Goal: Task Accomplishment & Management: Complete application form

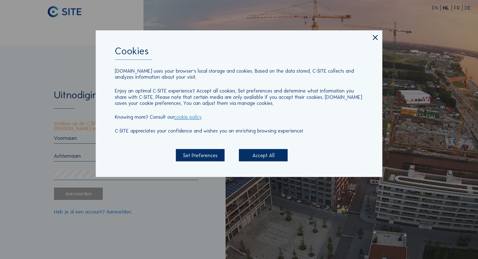
click at [244, 159] on div "Accept All" at bounding box center [263, 155] width 49 height 12
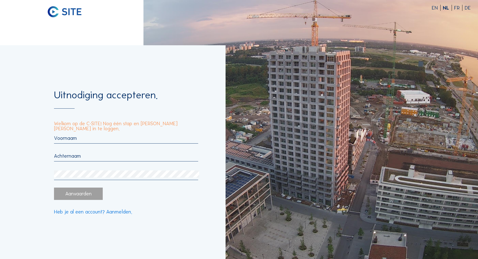
click at [73, 145] on div at bounding box center [126, 157] width 144 height 45
click at [74, 140] on input "text" at bounding box center [126, 138] width 144 height 6
type input "Louis"
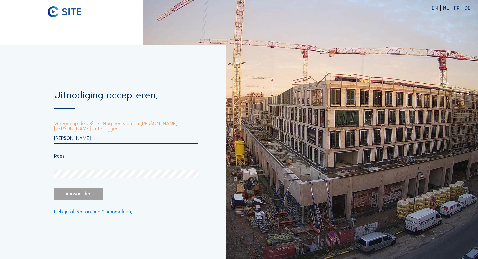
type input "Raes"
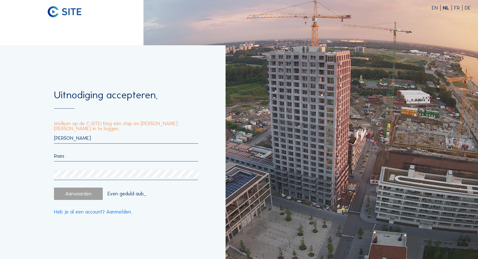
click at [188, 248] on div "Uitnodiging accepteren. Welkom op de C-SITE! Nog één stap en je bent klaar om i…" at bounding box center [113, 152] width 226 height 214
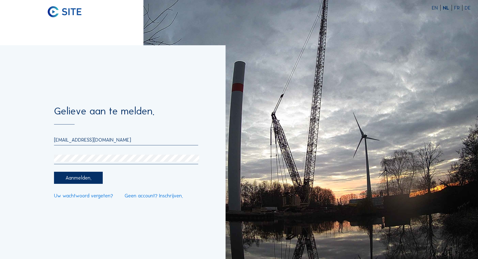
click at [79, 178] on div "Aanmelden." at bounding box center [78, 178] width 49 height 12
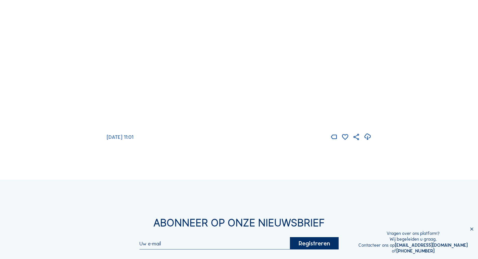
scroll to position [101, 0]
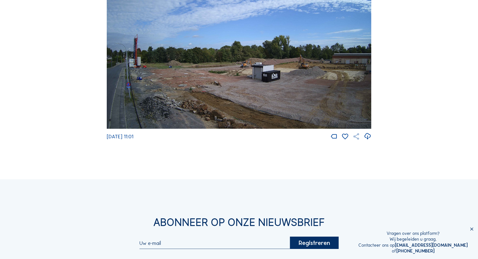
click at [358, 140] on icon at bounding box center [357, 137] width 8 height 8
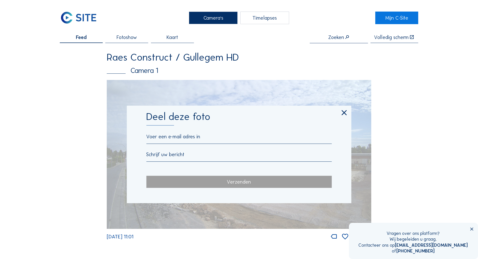
scroll to position [0, 0]
click at [347, 113] on icon at bounding box center [344, 113] width 9 height 9
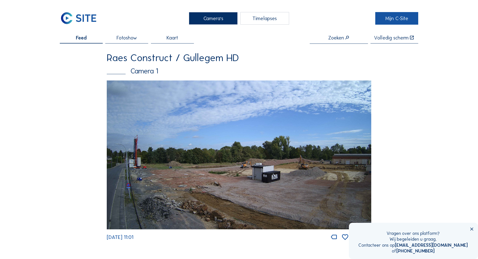
click at [389, 18] on link "Mijn C-Site" at bounding box center [397, 18] width 43 height 13
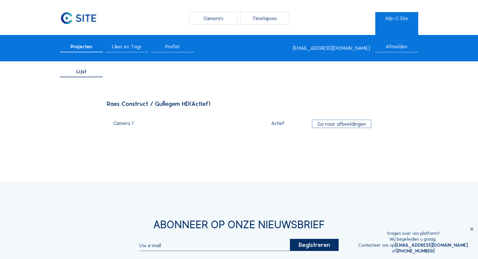
click at [221, 18] on div "Camera's" at bounding box center [213, 18] width 49 height 13
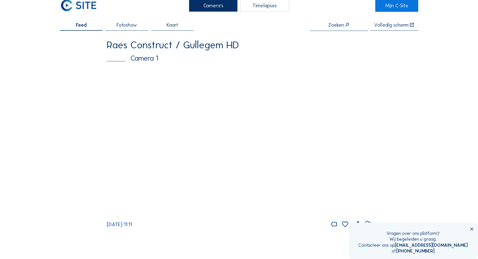
scroll to position [25, 0]
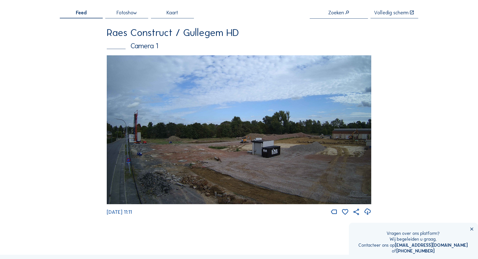
click at [246, 128] on img at bounding box center [239, 129] width 265 height 149
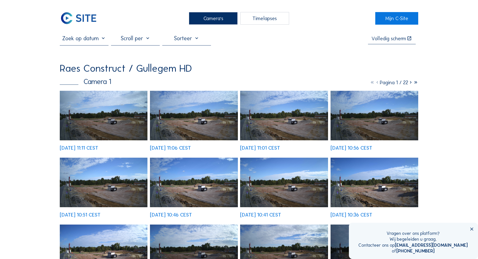
click at [85, 13] on img at bounding box center [78, 18] width 37 height 13
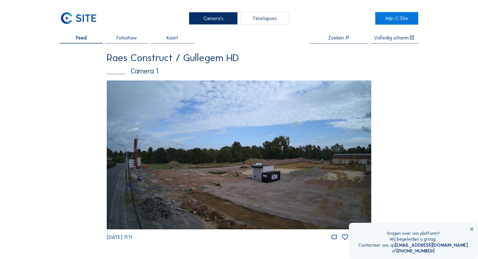
click at [241, 149] on img at bounding box center [239, 154] width 265 height 149
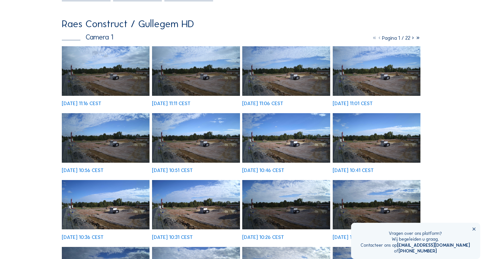
scroll to position [50, 0]
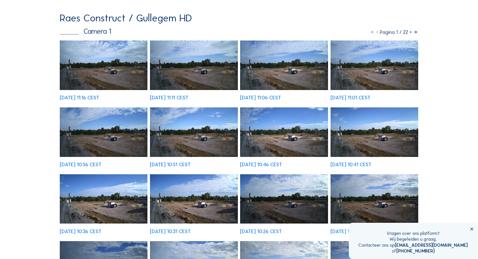
click at [277, 187] on img at bounding box center [284, 199] width 88 height 50
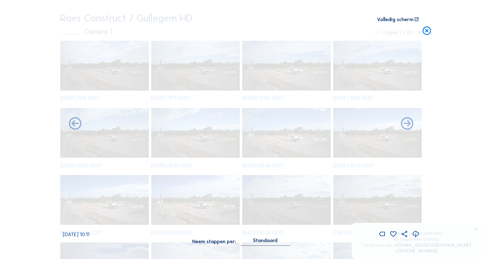
click at [397, 121] on img at bounding box center [241, 126] width 357 height 201
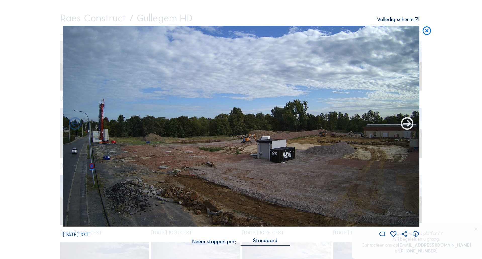
click at [408, 125] on icon at bounding box center [407, 123] width 15 height 15
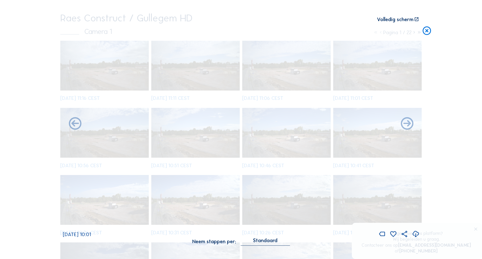
click at [408, 125] on icon at bounding box center [407, 123] width 15 height 15
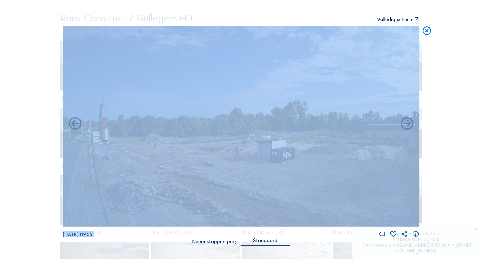
click at [449, 125] on div "Scroll om door de tijd te reizen | Druk op de 'Alt'-knop + scroll om te Zoomen …" at bounding box center [241, 129] width 482 height 259
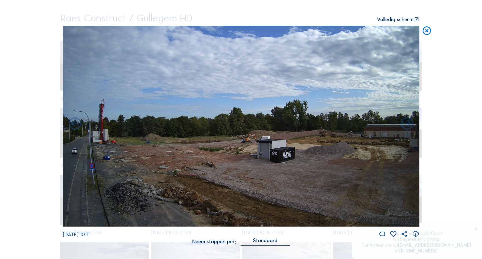
click at [257, 130] on img at bounding box center [241, 126] width 357 height 201
